Goal: Information Seeking & Learning: Learn about a topic

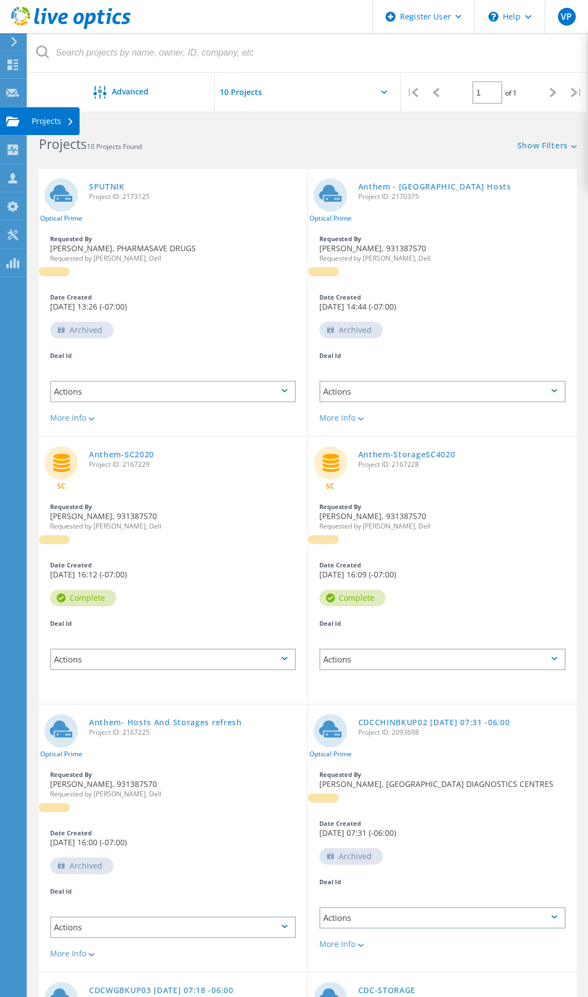
click at [17, 125] on use at bounding box center [12, 120] width 13 height 9
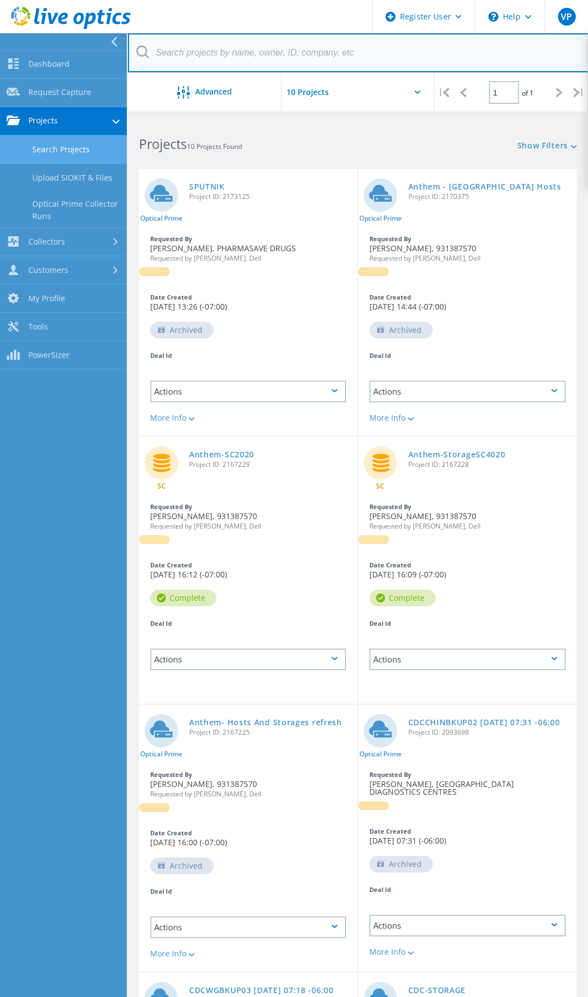
click at [381, 48] on input "text" at bounding box center [358, 52] width 460 height 39
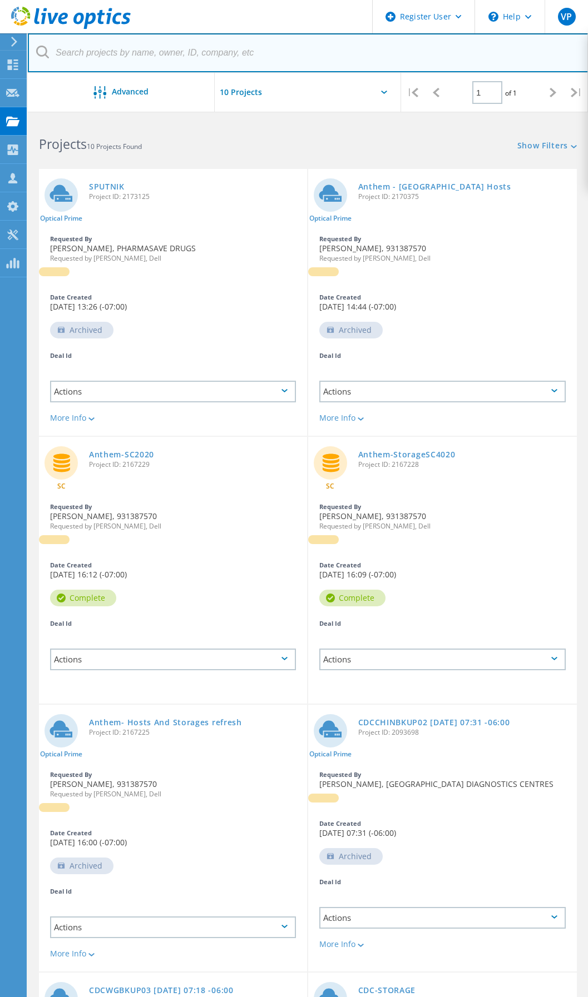
click at [243, 51] on input "text" at bounding box center [308, 52] width 560 height 39
type input "t"
type input "j"
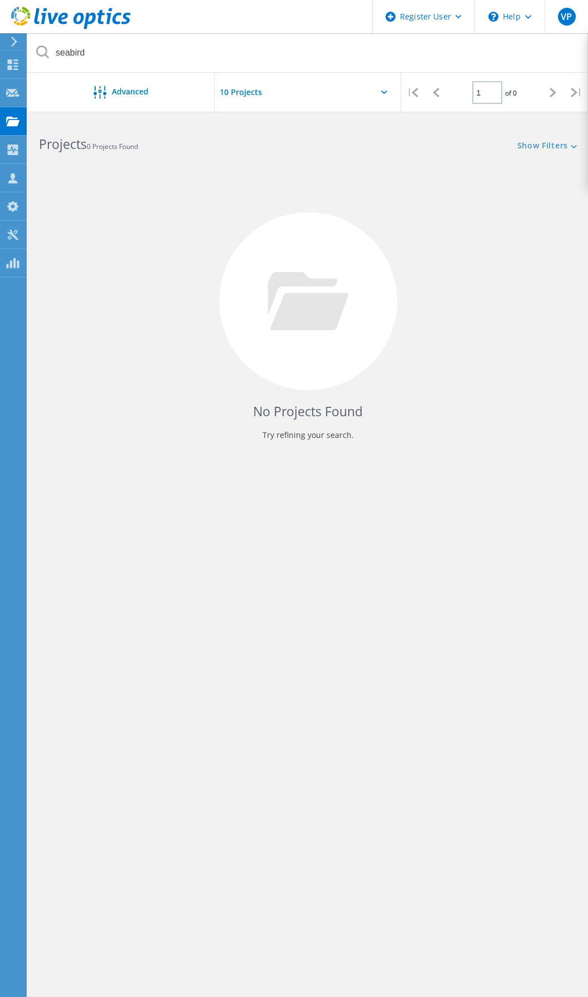
click at [360, 82] on div at bounding box center [308, 96] width 187 height 46
click at [376, 92] on div at bounding box center [308, 96] width 187 height 46
click at [394, 88] on div at bounding box center [308, 96] width 187 height 46
click at [384, 93] on icon at bounding box center [384, 92] width 6 height 3
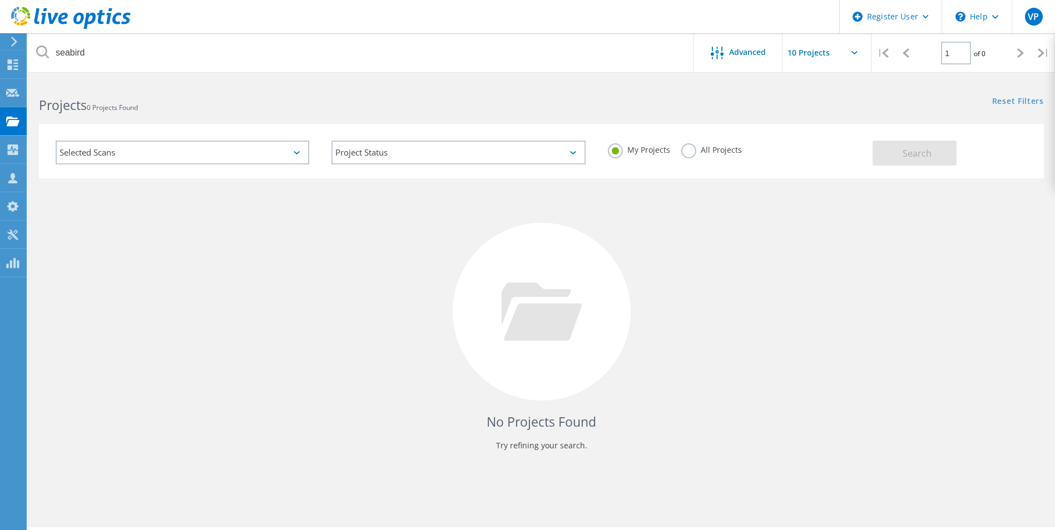
click at [587, 148] on label "All Projects" at bounding box center [711, 148] width 61 height 11
click at [0, 0] on input "All Projects" at bounding box center [0, 0] width 0 height 0
click at [587, 149] on span "Search" at bounding box center [916, 153] width 29 height 12
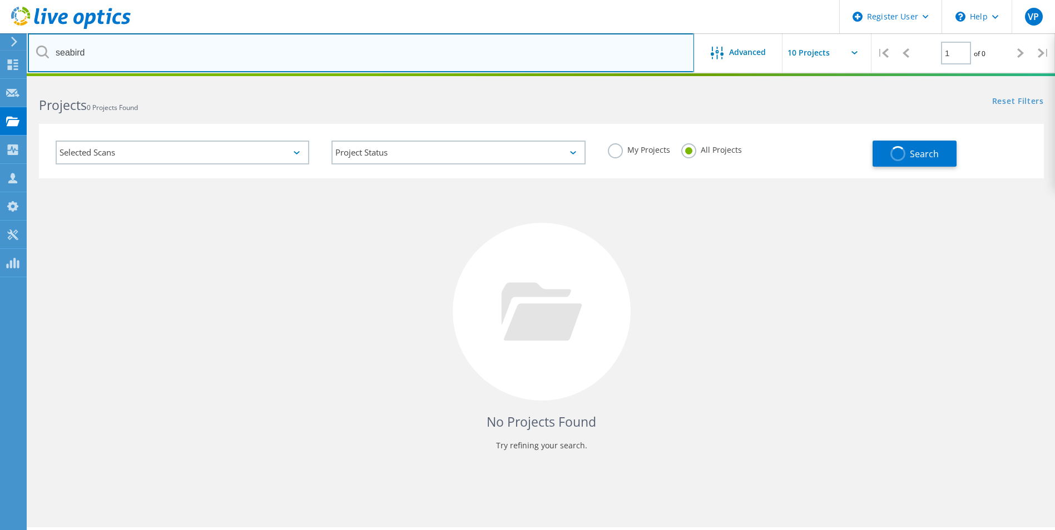
click at [131, 44] on input "seabird" at bounding box center [361, 52] width 666 height 39
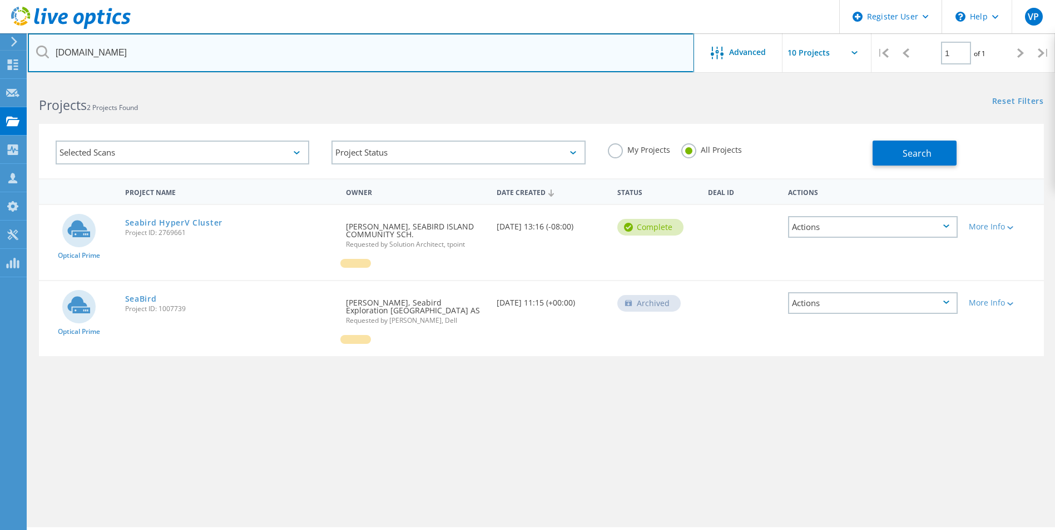
type input "seabirdisland.ca"
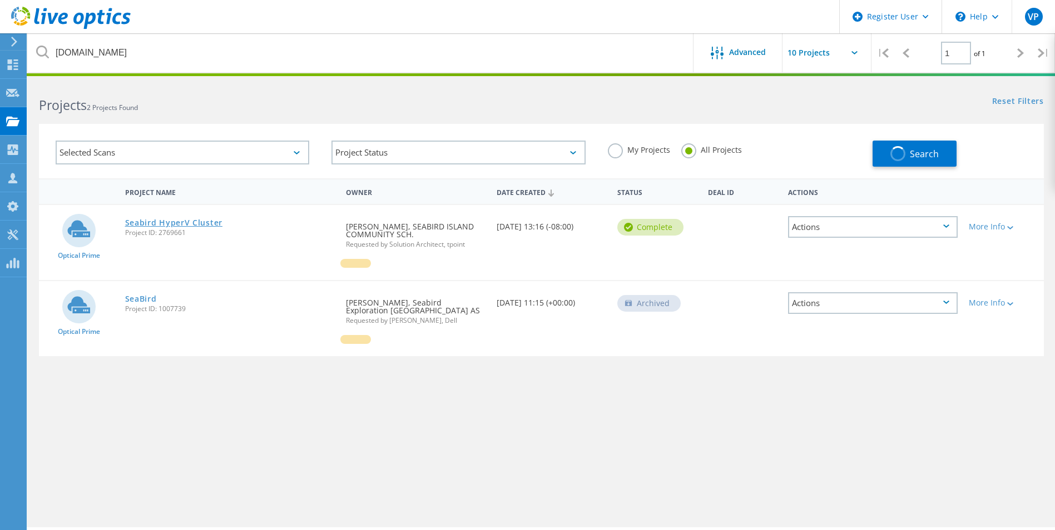
click at [200, 219] on link "Seabird HyperV Cluster" at bounding box center [173, 223] width 97 height 8
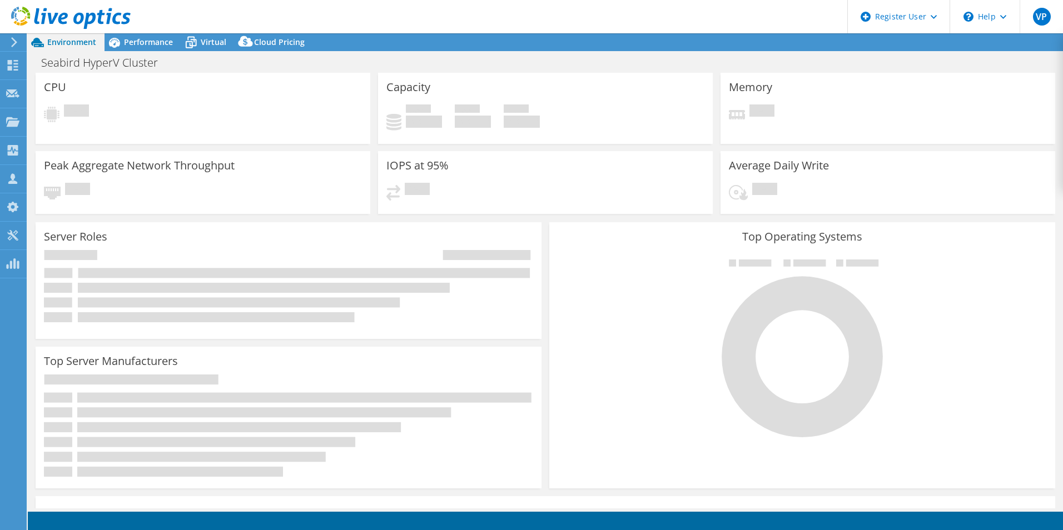
select select "Canada"
select select "USD"
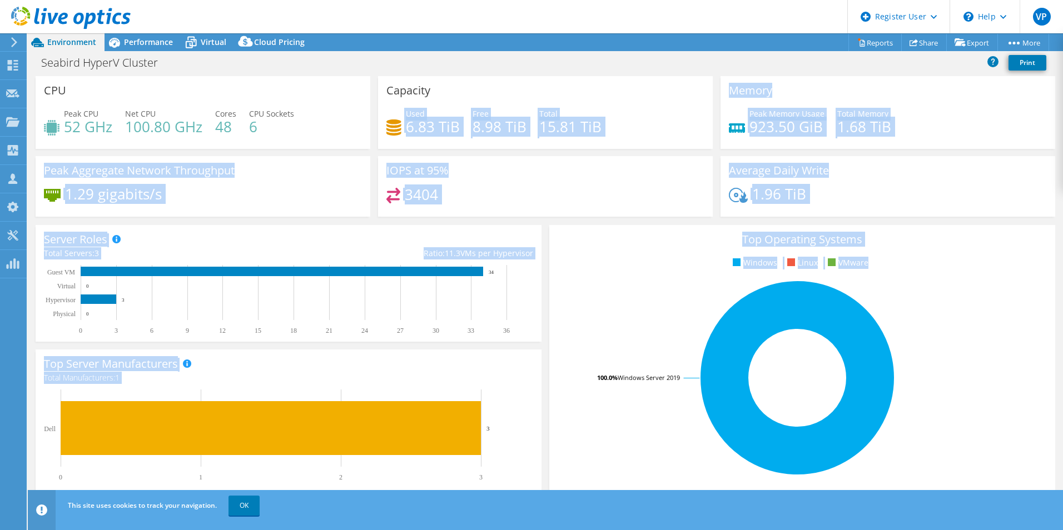
drag, startPoint x: 379, startPoint y: 127, endPoint x: 643, endPoint y: 317, distance: 325.7
click at [643, 317] on section "CPU Peak CPU 52 GHz Net CPU 100.80 GHz Cores 48 CPU Sockets 6 Capacity Used 6.8…" at bounding box center [545, 400] width 1035 height 648
drag, startPoint x: 643, startPoint y: 317, endPoint x: 623, endPoint y: 195, distance: 124.4
click at [623, 195] on div "3404" at bounding box center [545, 200] width 318 height 24
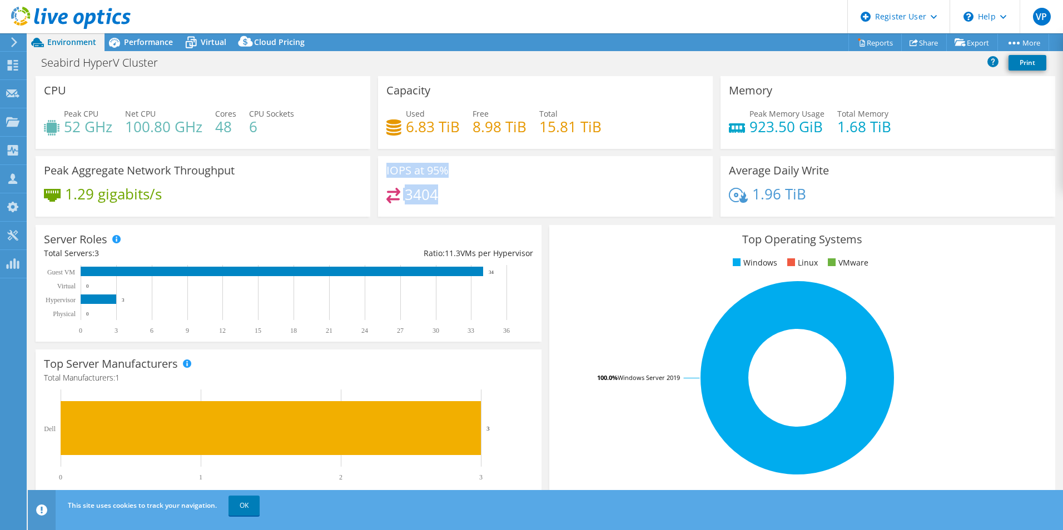
drag, startPoint x: 384, startPoint y: 165, endPoint x: 441, endPoint y: 211, distance: 73.2
click at [441, 211] on div "IOPS at 95% 3404" at bounding box center [545, 186] width 335 height 61
drag, startPoint x: 441, startPoint y: 211, endPoint x: 441, endPoint y: 227, distance: 16.1
click at [441, 226] on div "Server Roles Physical Servers represent bare metal servers that were targets of…" at bounding box center [289, 283] width 506 height 117
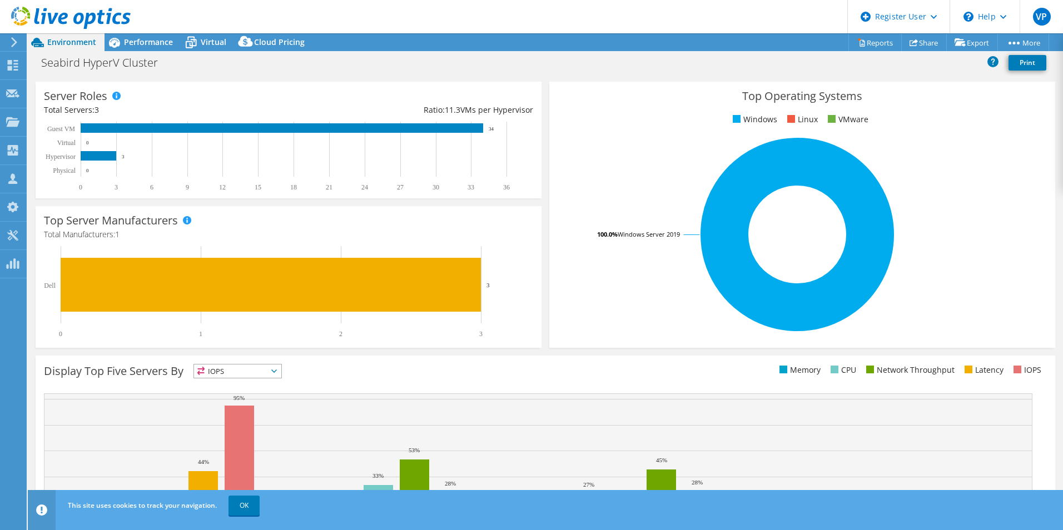
drag, startPoint x: 509, startPoint y: 140, endPoint x: 512, endPoint y: 195, distance: 55.1
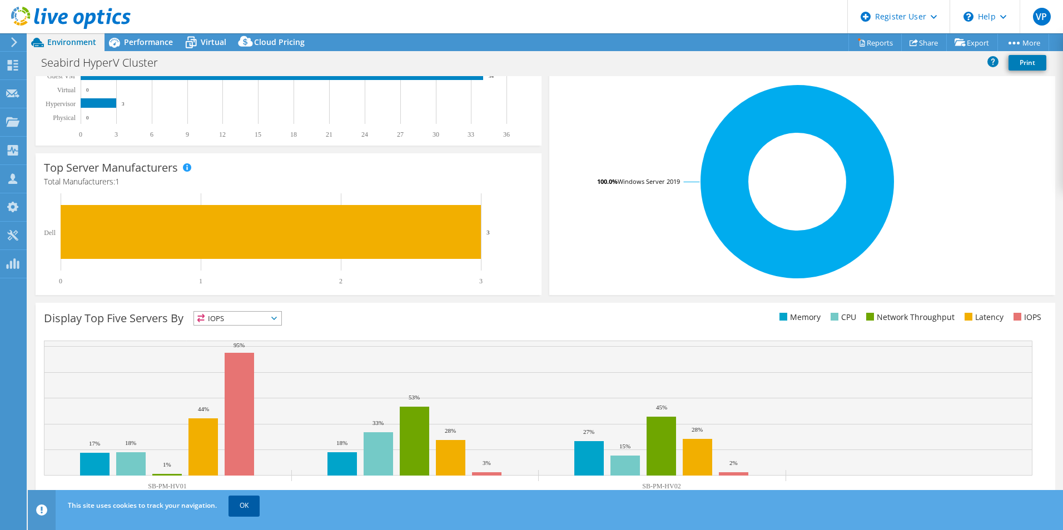
click at [247, 504] on link "OK" at bounding box center [243, 506] width 31 height 20
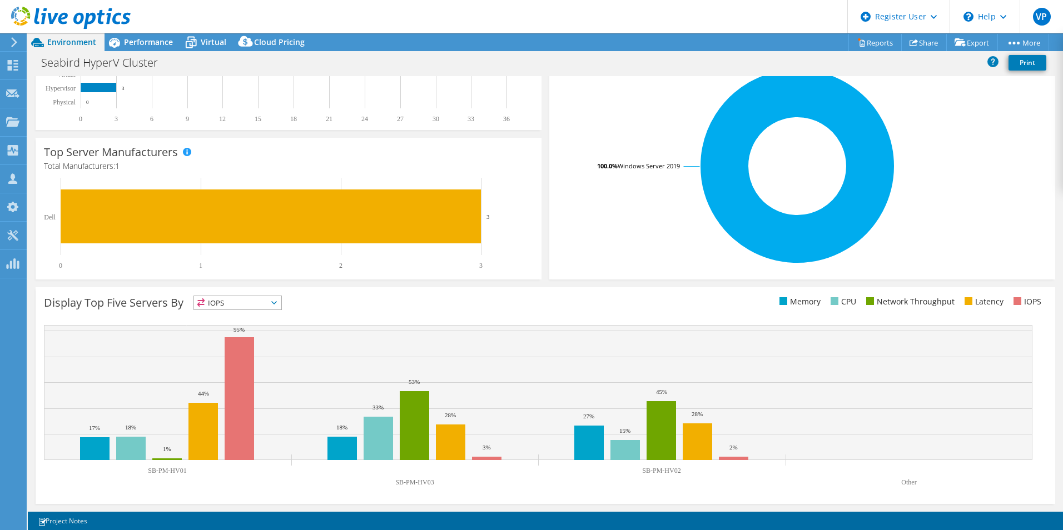
drag, startPoint x: 590, startPoint y: 341, endPoint x: 590, endPoint y: 368, distance: 26.7
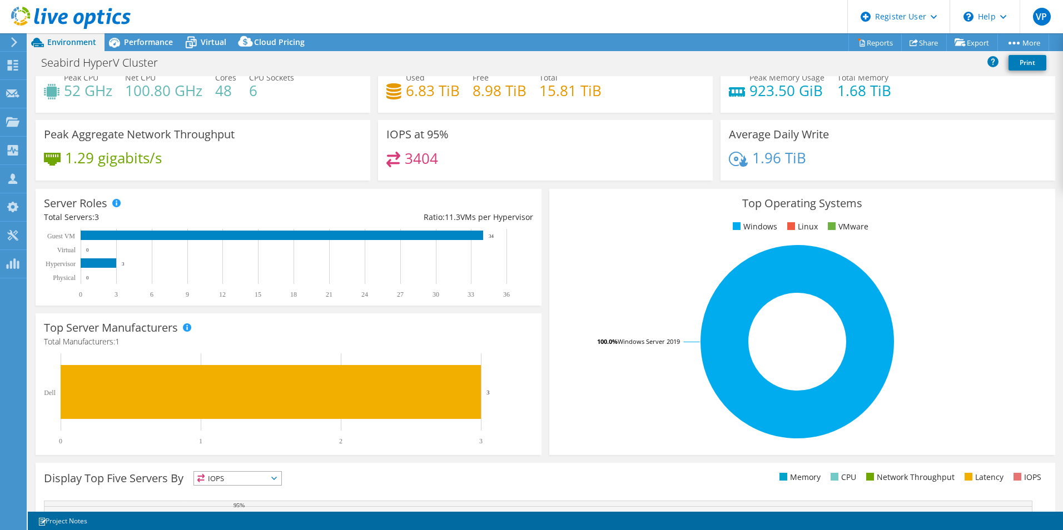
scroll to position [0, 0]
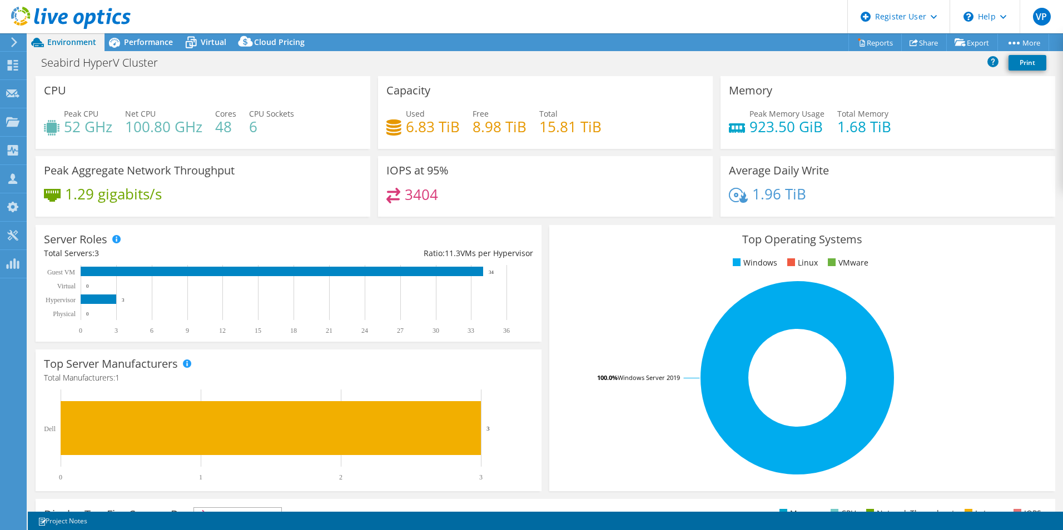
drag, startPoint x: 566, startPoint y: 311, endPoint x: 550, endPoint y: 242, distance: 70.1
drag, startPoint x: 158, startPoint y: 187, endPoint x: 44, endPoint y: 169, distance: 115.3
click at [44, 169] on div "Peak Aggregate Network Throughput 1.29 gigabits/s" at bounding box center [203, 186] width 335 height 61
drag, startPoint x: 44, startPoint y: 169, endPoint x: 176, endPoint y: 187, distance: 132.4
click at [175, 186] on div "Peak Aggregate Network Throughput 1.29 gigabits/s" at bounding box center [203, 186] width 335 height 61
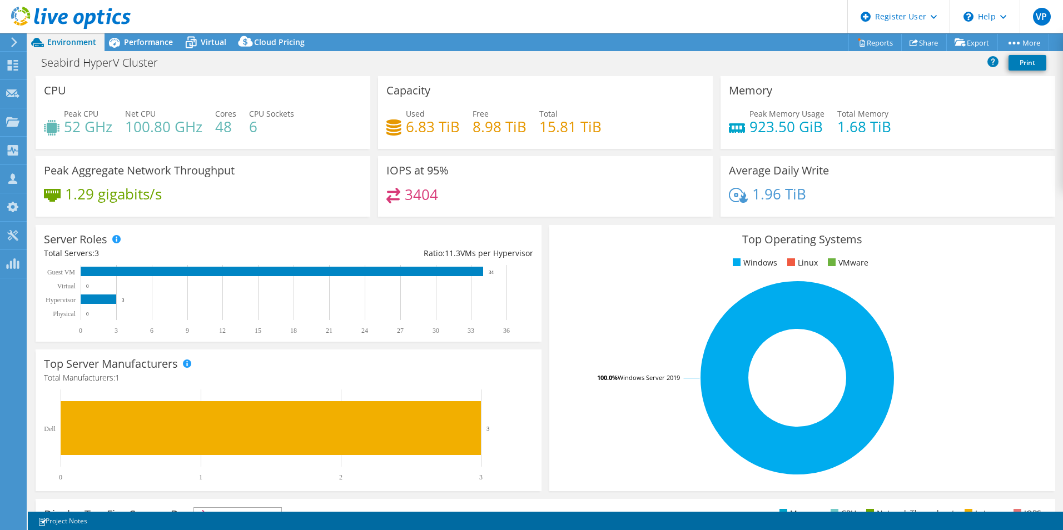
click at [175, 202] on div "1.29 gigabits/s" at bounding box center [203, 199] width 318 height 23
click at [157, 37] on span "Performance" at bounding box center [148, 42] width 49 height 11
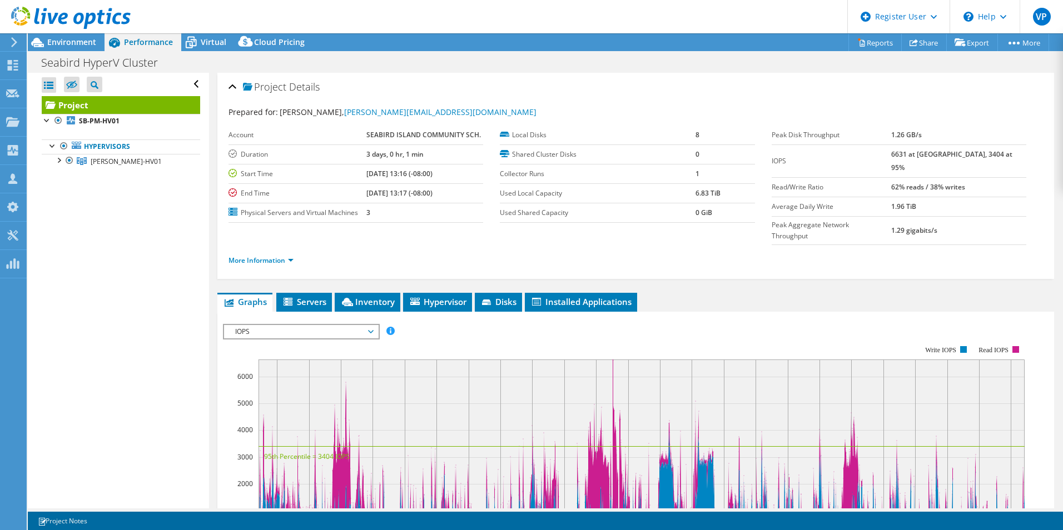
click at [346, 360] on rect at bounding box center [642, 449] width 766 height 178
click at [329, 293] on li "Servers" at bounding box center [304, 302] width 56 height 19
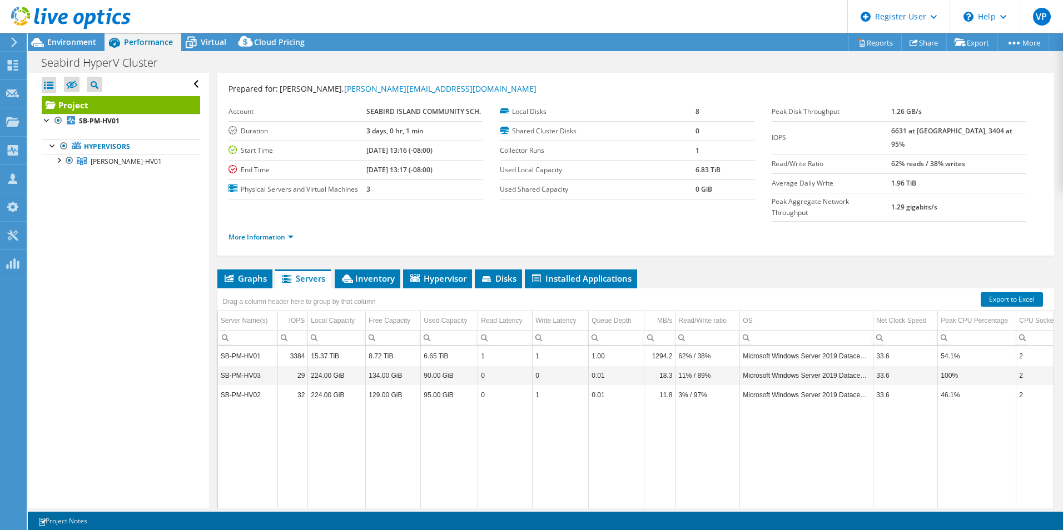
drag, startPoint x: 448, startPoint y: 170, endPoint x: 448, endPoint y: 199, distance: 28.9
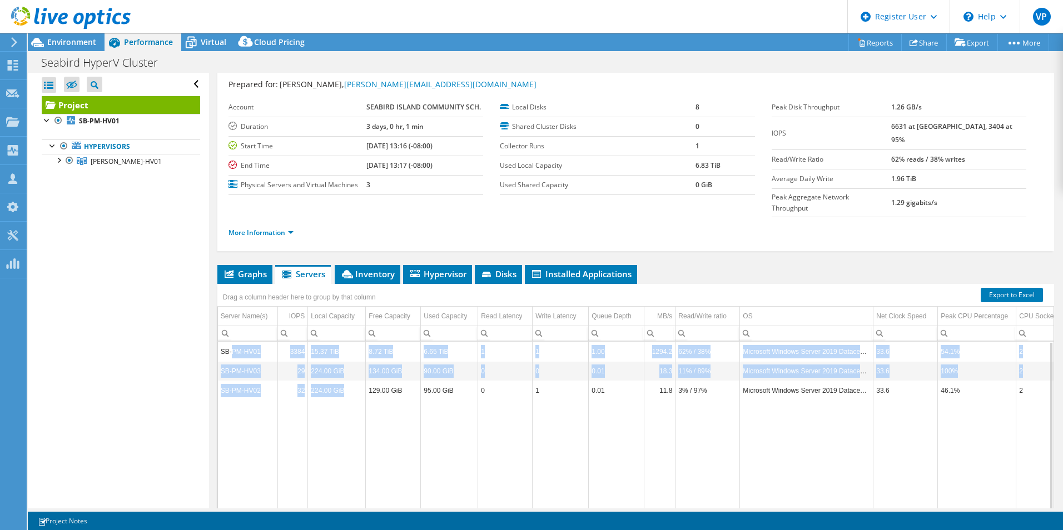
drag, startPoint x: 353, startPoint y: 366, endPoint x: 231, endPoint y: 332, distance: 126.4
click at [231, 342] on tbody "SB-PM-HV01 3384 15.37 TiB 8.72 TiB 6.65 TiB 1 1 1.00 1294.2 62% / 38% Microsoft…" at bounding box center [758, 430] width 1080 height 177
drag, startPoint x: 231, startPoint y: 332, endPoint x: 342, endPoint y: 349, distance: 111.8
click at [341, 361] on td "224.00 GiB" at bounding box center [337, 370] width 58 height 19
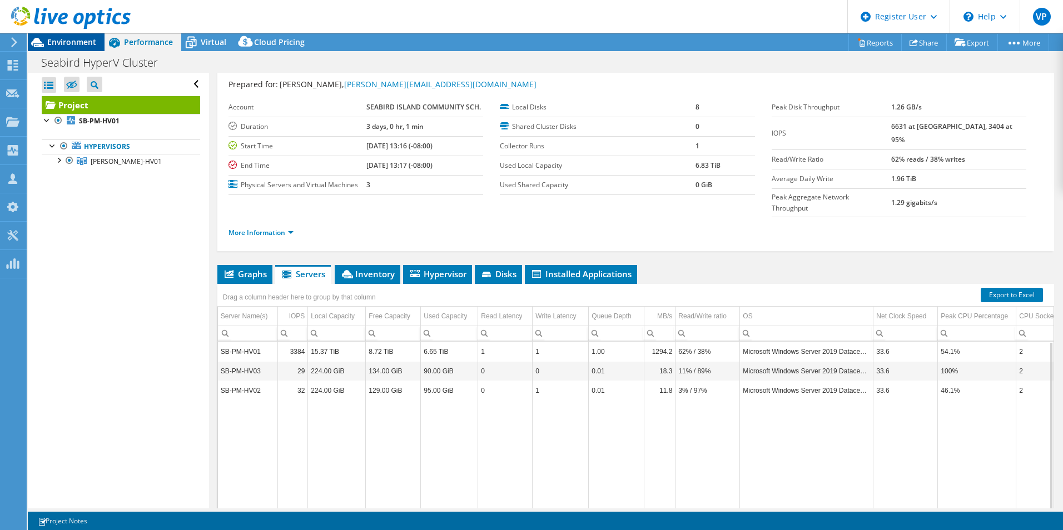
click at [91, 47] on span "Environment" at bounding box center [71, 42] width 49 height 11
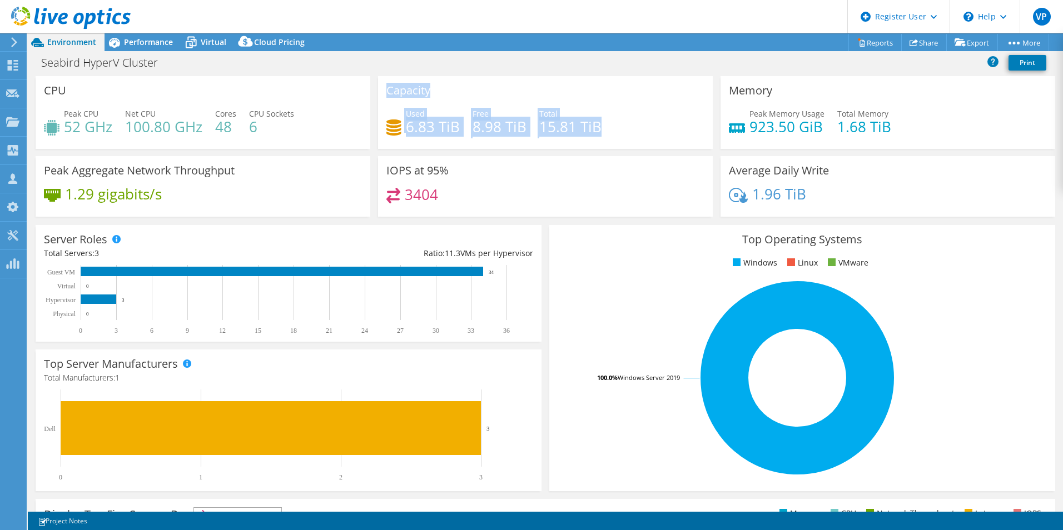
drag, startPoint x: 594, startPoint y: 134, endPoint x: 342, endPoint y: 113, distance: 252.7
click at [342, 113] on div "CPU Peak CPU 52 GHz Net CPU 100.80 GHz Cores 48 CPU Sockets 6 Capacity Used 6.8…" at bounding box center [545, 150] width 1027 height 148
drag, startPoint x: 342, startPoint y: 113, endPoint x: 590, endPoint y: 202, distance: 262.9
click at [590, 202] on div "3404" at bounding box center [545, 200] width 318 height 24
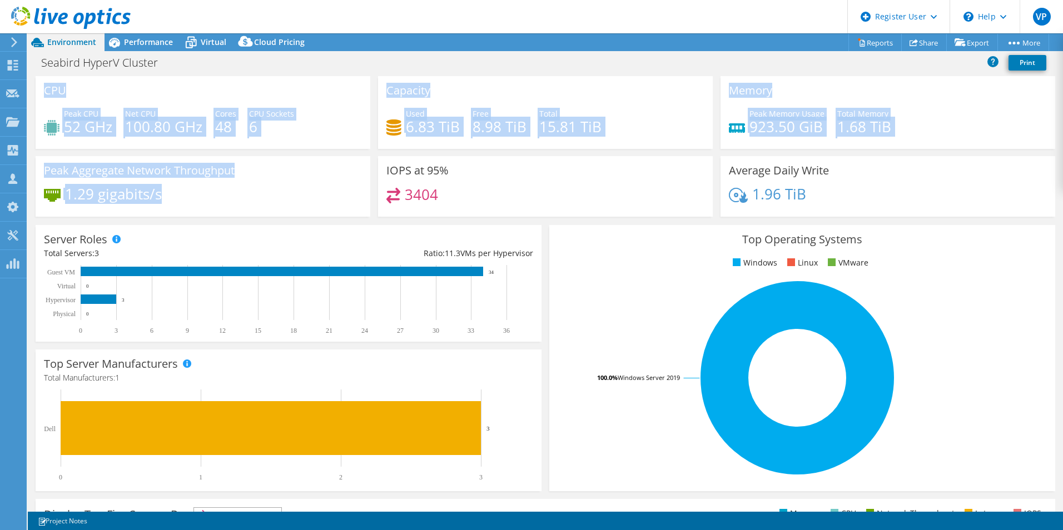
drag, startPoint x: 186, startPoint y: 198, endPoint x: 46, endPoint y: 86, distance: 179.5
click at [46, 86] on div "CPU Peak CPU 52 GHz Net CPU 100.80 GHz Cores 48 CPU Sockets 6 Capacity Used 6.8…" at bounding box center [545, 150] width 1027 height 148
drag, startPoint x: 46, startPoint y: 86, endPoint x: 146, endPoint y: 87, distance: 100.6
click at [146, 87] on div "CPU Peak CPU 52 GHz Net CPU 100.80 GHz Cores 48 CPU Sockets 6" at bounding box center [203, 112] width 335 height 73
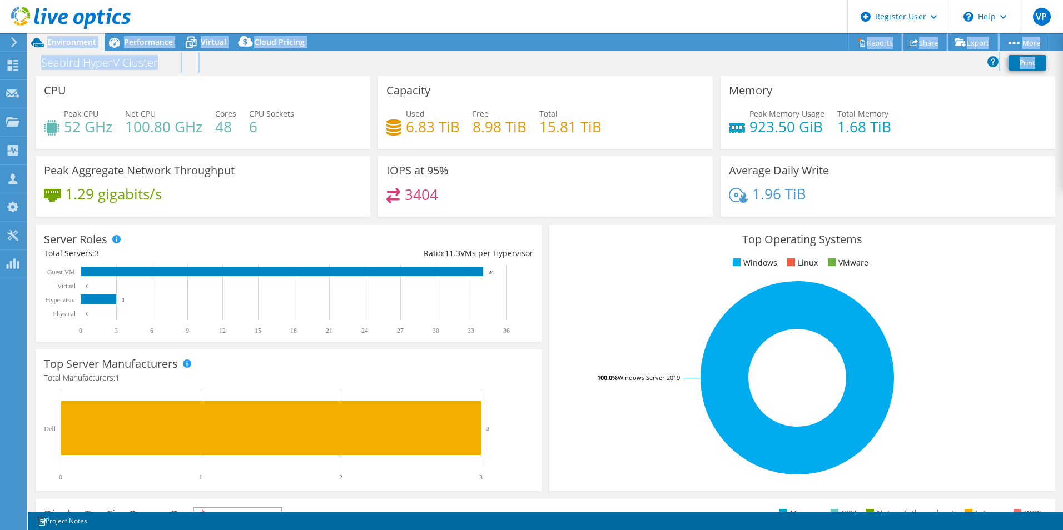
scroll to position [212, 0]
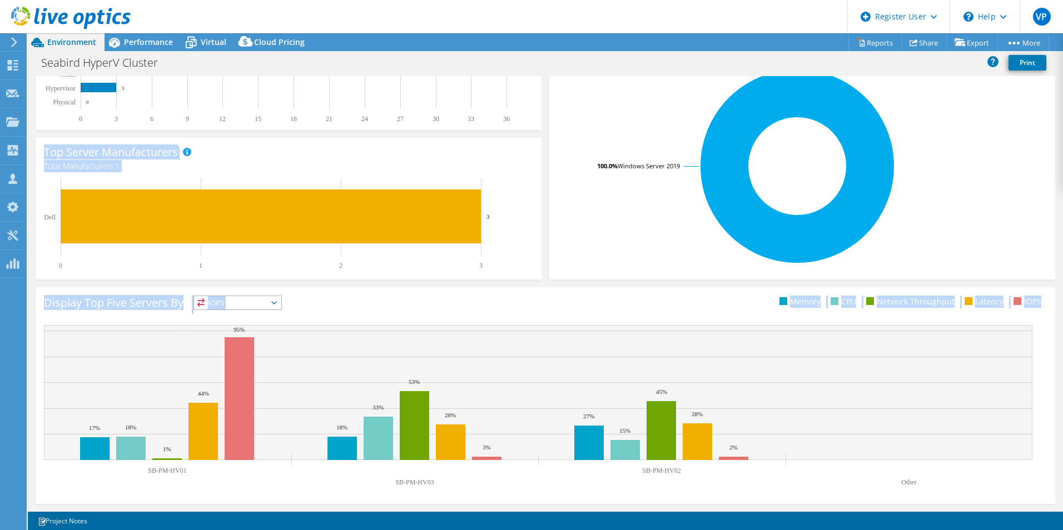
drag, startPoint x: 43, startPoint y: 89, endPoint x: 923, endPoint y: 487, distance: 965.3
click at [923, 487] on section "CPU Peak CPU 52 GHz Net CPU 100.80 GHz Cores 48 CPU Sockets 6 Capacity Used 6.8…" at bounding box center [545, 188] width 1035 height 648
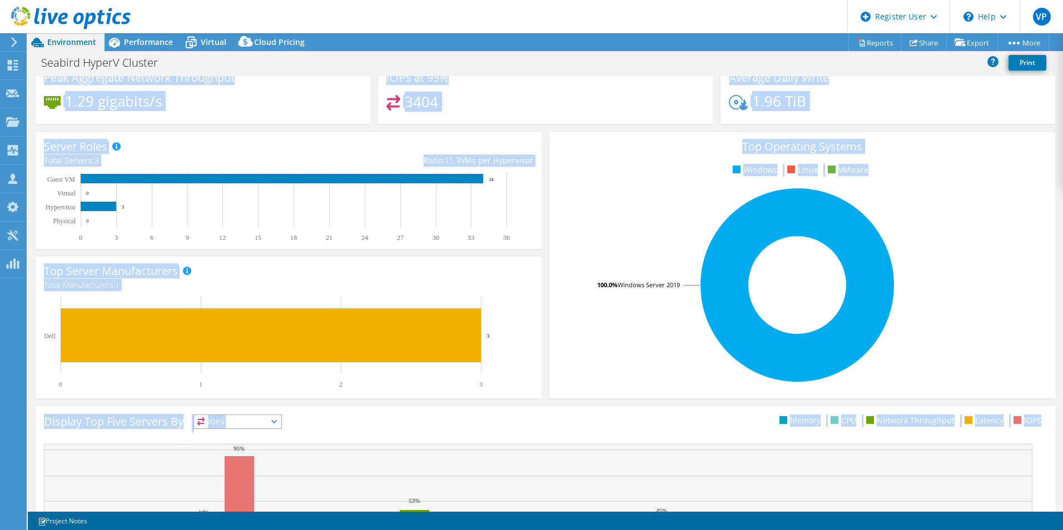
scroll to position [0, 0]
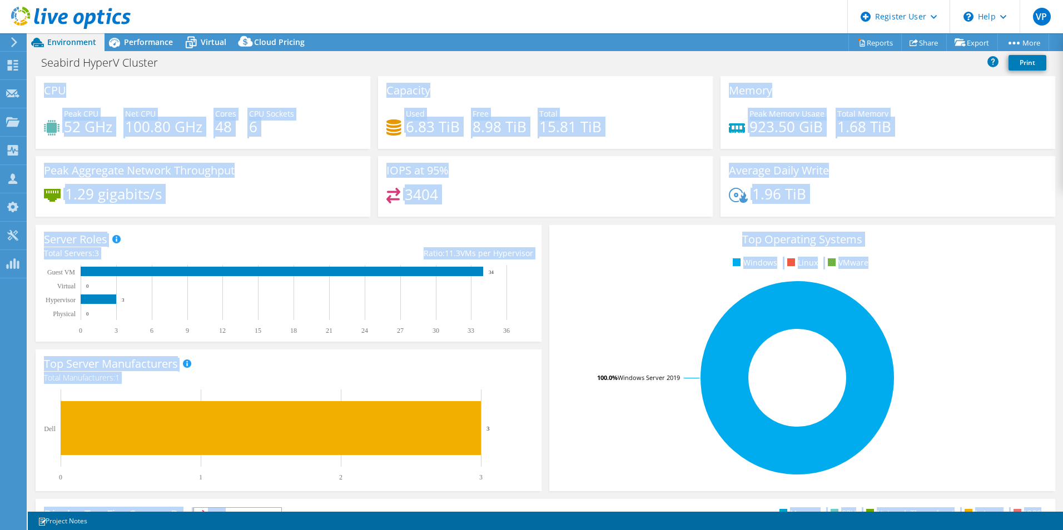
drag, startPoint x: 679, startPoint y: 273, endPoint x: 695, endPoint y: 105, distance: 169.3
click at [575, 213] on div "IOPS at 95% 3404" at bounding box center [545, 186] width 335 height 61
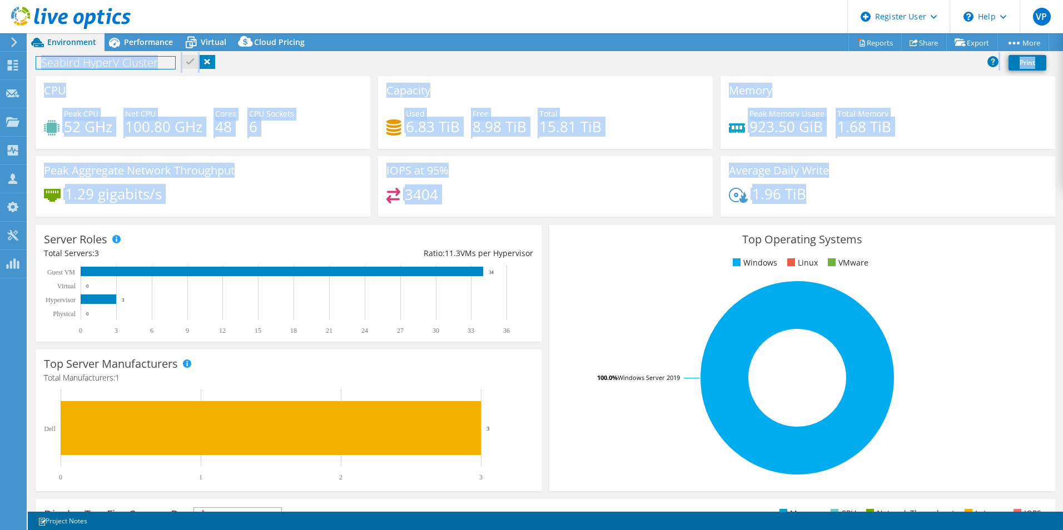
drag, startPoint x: 890, startPoint y: 196, endPoint x: 390, endPoint y: 163, distance: 501.4
click at [390, 163] on div "CPU Peak CPU 52 GHz Net CPU 100.80 GHz Cores 48 CPU Sockets 6 Capacity Used 6.8…" at bounding box center [545, 150] width 1027 height 148
click at [309, 181] on div "Peak Aggregate Network Throughput 1.29 gigabits/s" at bounding box center [203, 186] width 335 height 61
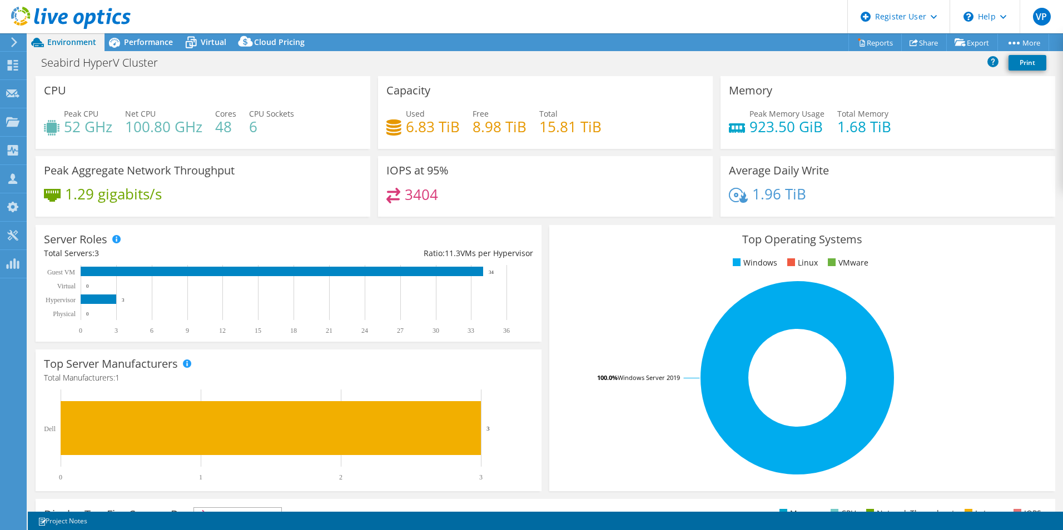
scroll to position [28, 0]
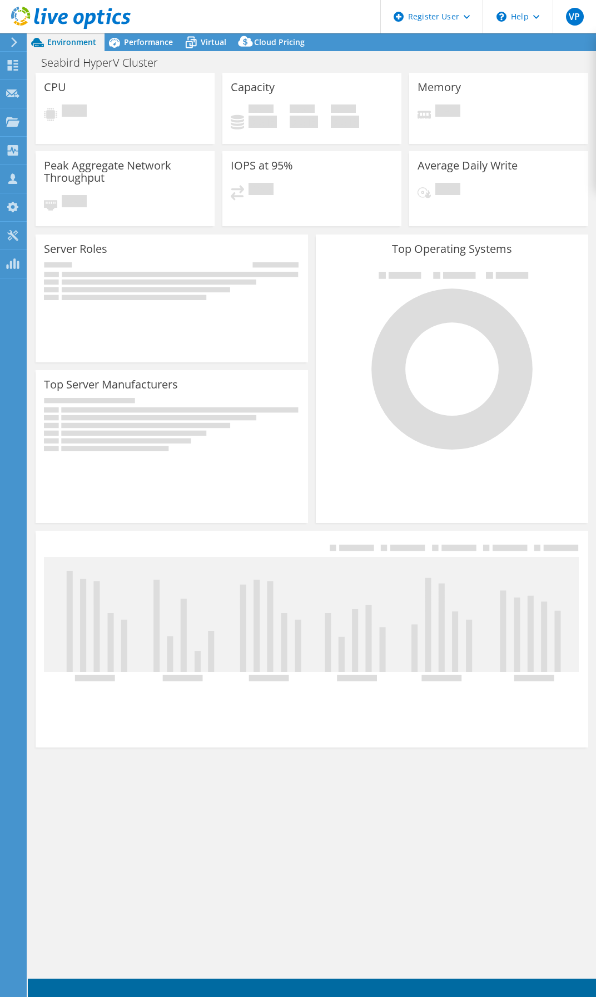
select select "[GEOGRAPHIC_DATA]"
select select "USD"
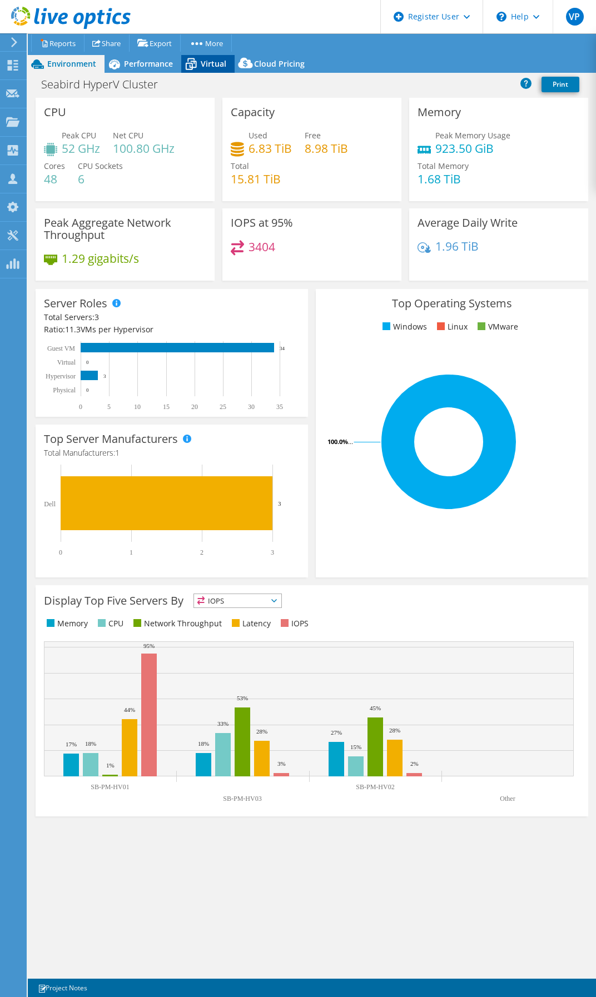
click at [200, 66] on icon at bounding box center [190, 63] width 19 height 19
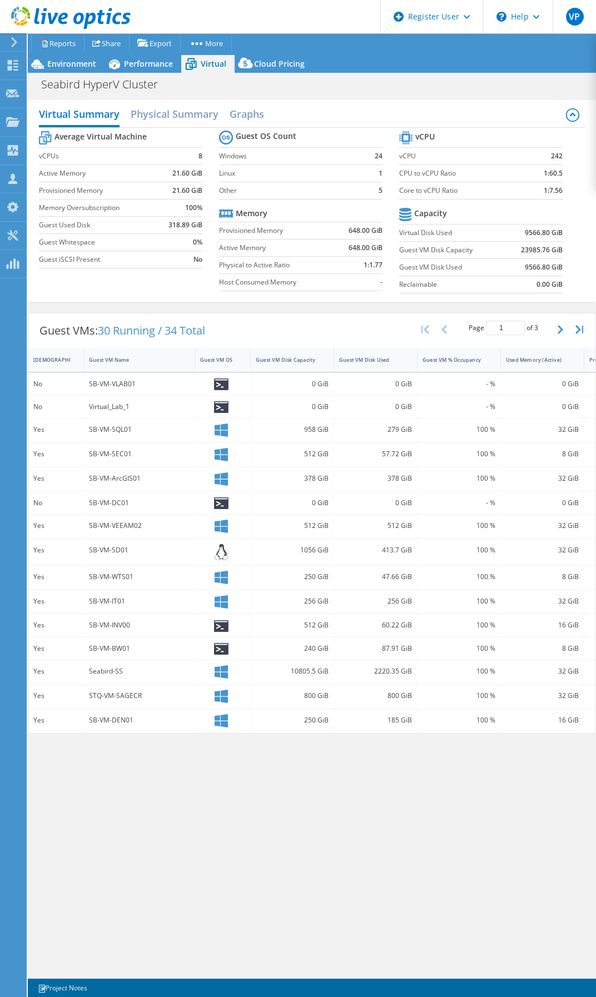
drag, startPoint x: 192, startPoint y: 454, endPoint x: 179, endPoint y: 518, distance: 65.9
click at [290, 358] on div "Guest VM Disk Capacity" at bounding box center [285, 359] width 59 height 7
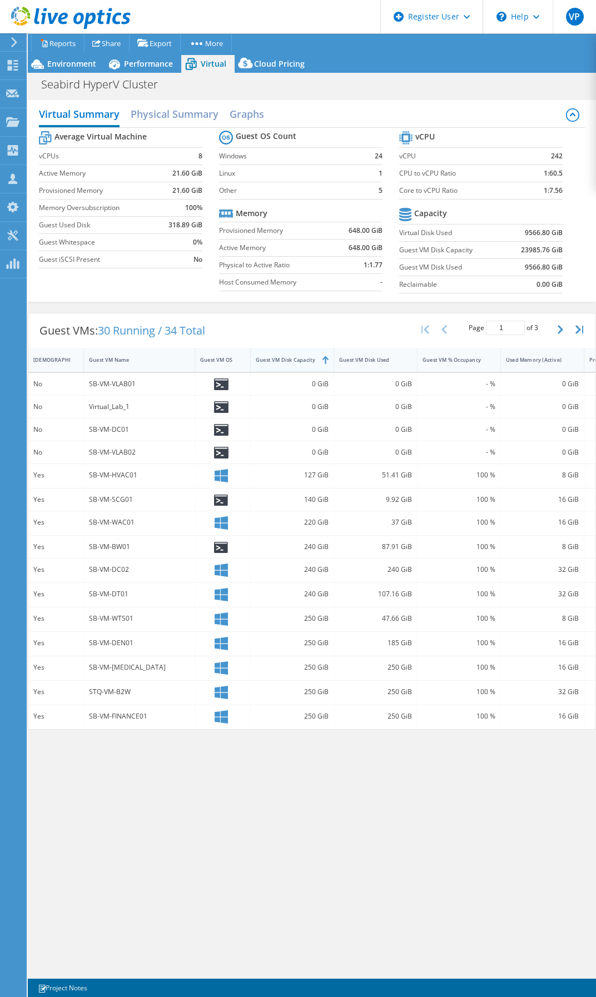
click at [290, 358] on div "Guest VM Disk Capacity" at bounding box center [285, 359] width 59 height 7
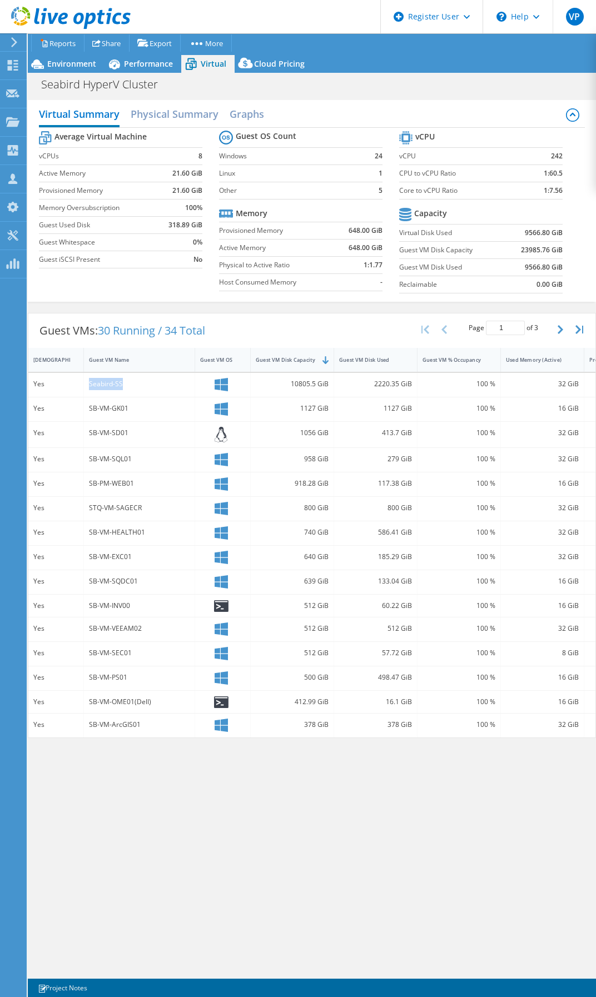
drag, startPoint x: 126, startPoint y: 387, endPoint x: 90, endPoint y: 387, distance: 35.6
click at [90, 387] on div "Seabird-SS" at bounding box center [139, 384] width 101 height 12
drag, startPoint x: 90, startPoint y: 387, endPoint x: 165, endPoint y: 375, distance: 75.5
click at [165, 375] on div "Seabird-SS" at bounding box center [139, 385] width 111 height 24
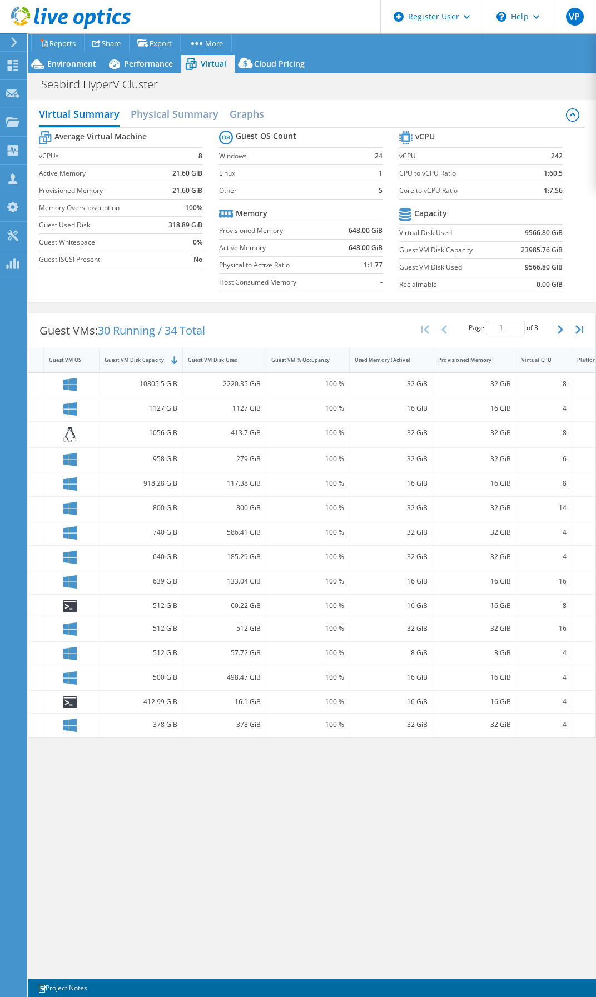
scroll to position [0, 183]
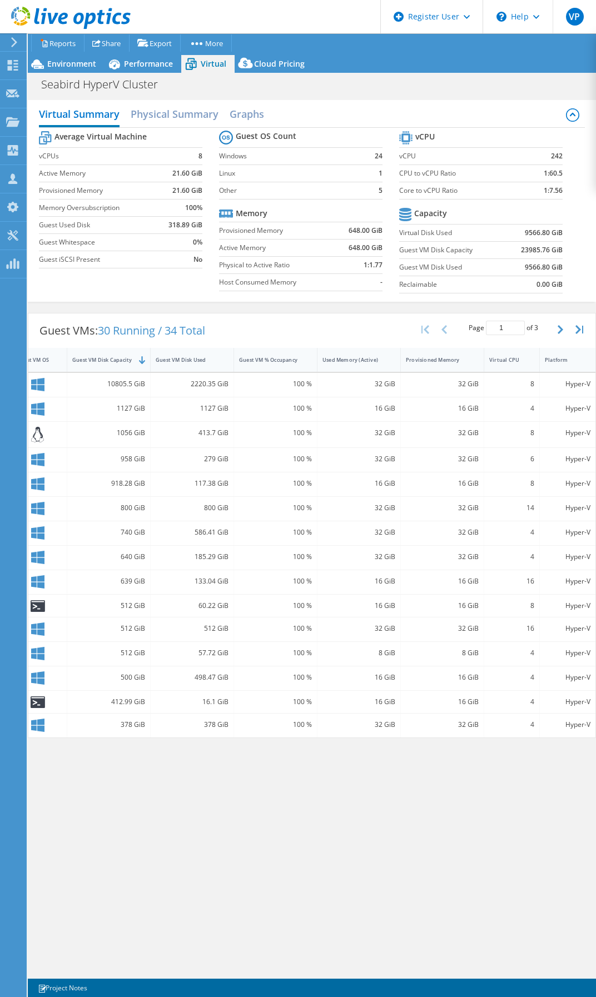
drag, startPoint x: 365, startPoint y: 392, endPoint x: 429, endPoint y: 394, distance: 64.0
drag, startPoint x: 402, startPoint y: 385, endPoint x: 449, endPoint y: 389, distance: 46.9
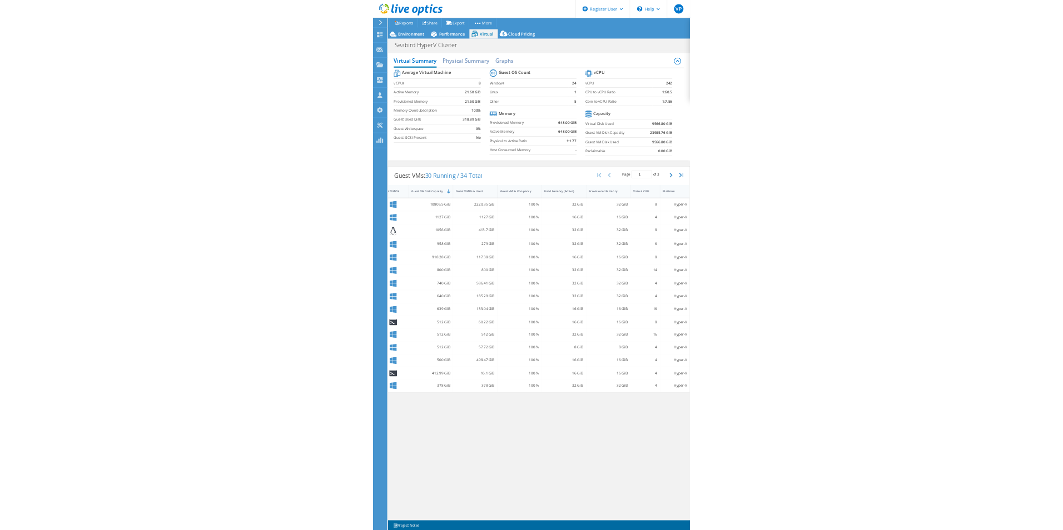
scroll to position [0, 0]
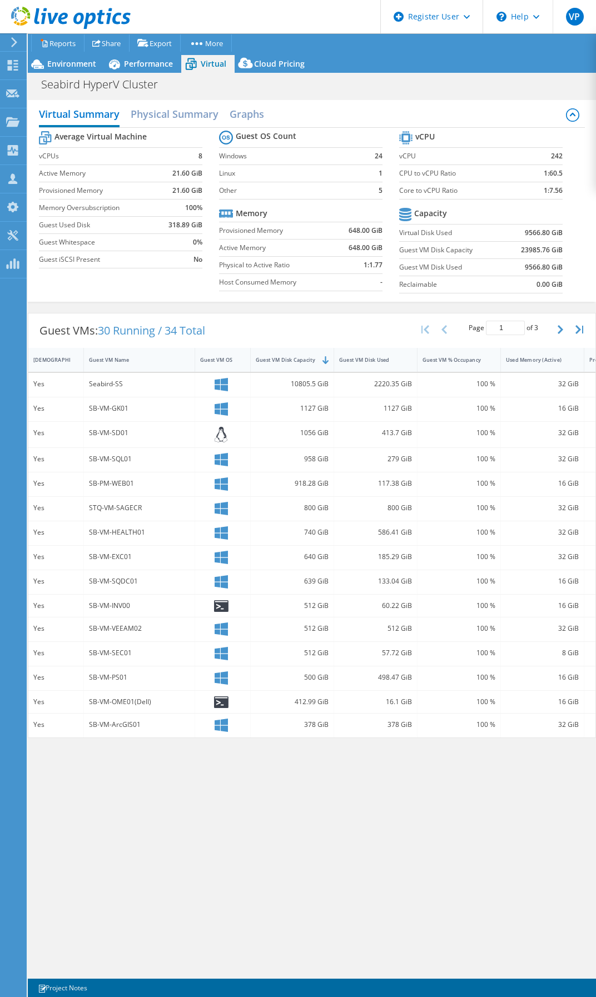
drag, startPoint x: 477, startPoint y: 386, endPoint x: 360, endPoint y: 386, distance: 117.3
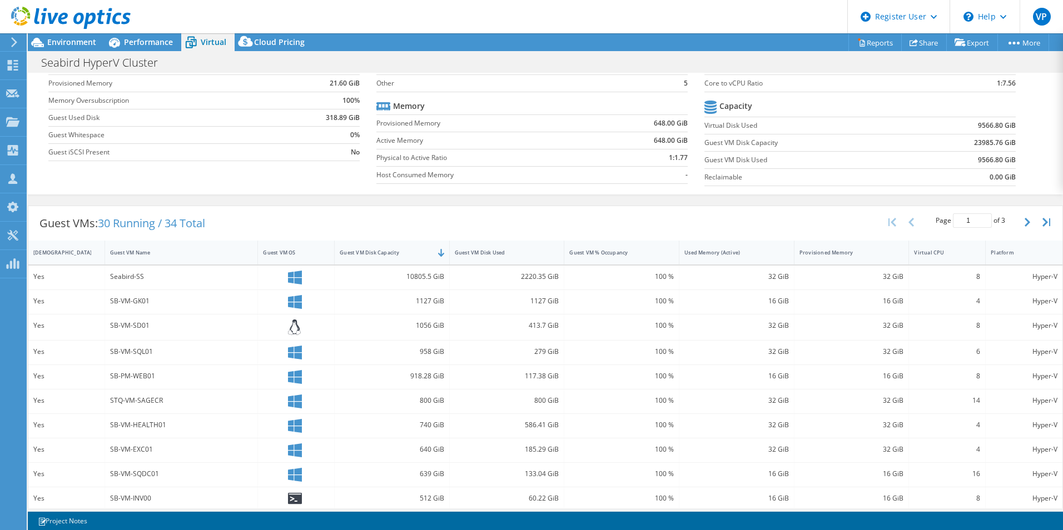
drag, startPoint x: 523, startPoint y: 304, endPoint x: 518, endPoint y: 335, distance: 32.2
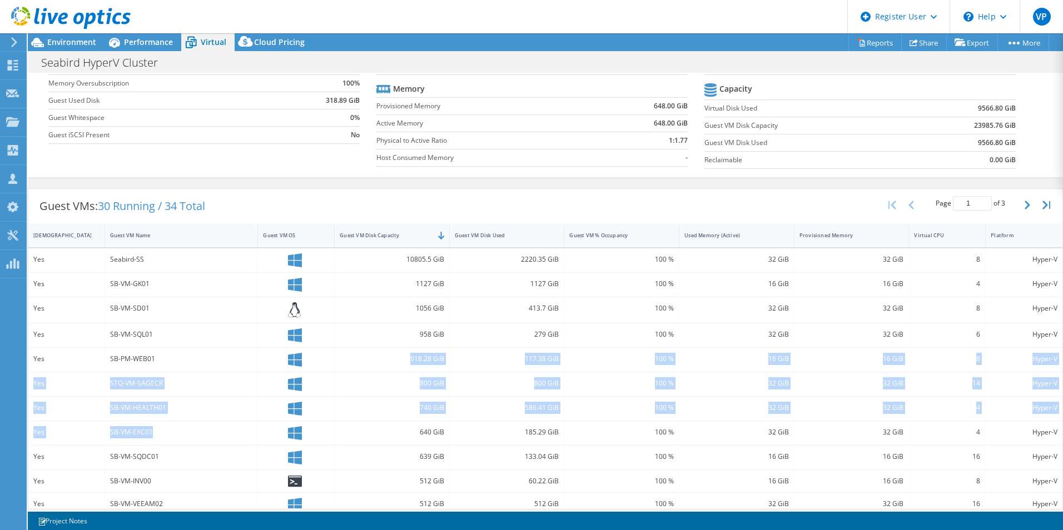
drag, startPoint x: 166, startPoint y: 431, endPoint x: 172, endPoint y: 355, distance: 75.8
click at [172, 355] on div "Yes Seabird-SS 10805.5 GiB 2220.35 GiB 100 % 32 GiB 32 GiB 8 Hyper-V Yes SB-VM-…" at bounding box center [545, 430] width 1034 height 365
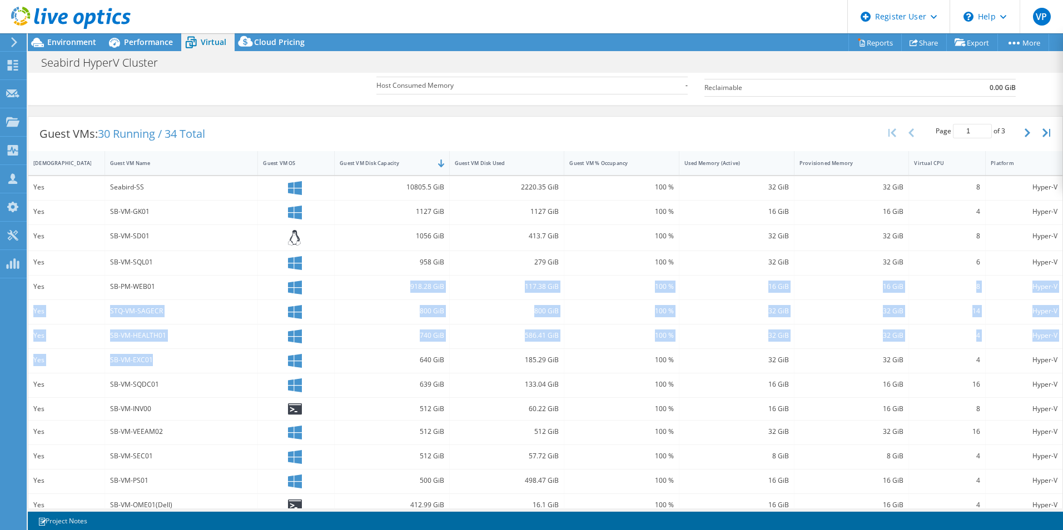
scroll to position [158, 0]
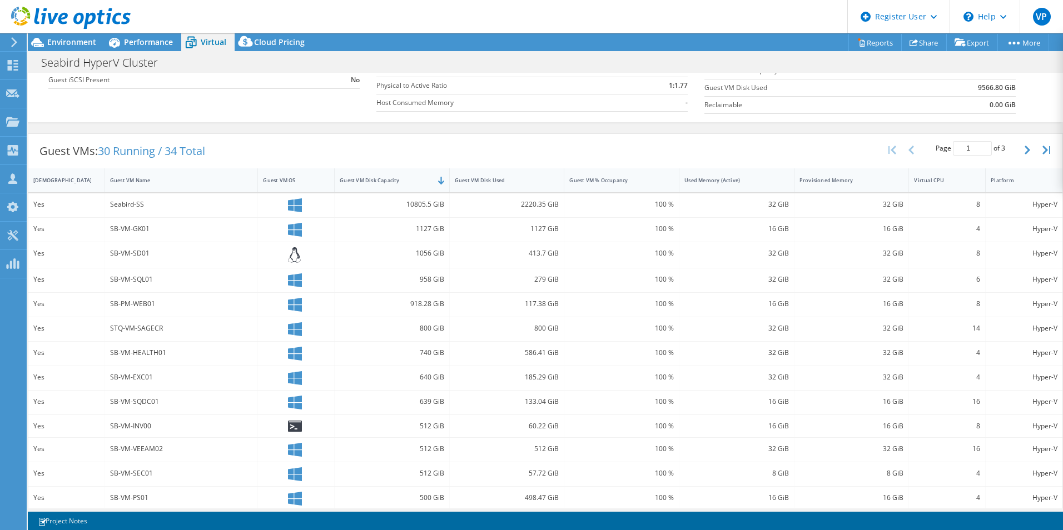
click at [474, 46] on div "Project Actions Project Actions Reports Share Export vSAN ReadyNode Sizer" at bounding box center [545, 42] width 1035 height 18
